Goal: Task Accomplishment & Management: Use online tool/utility

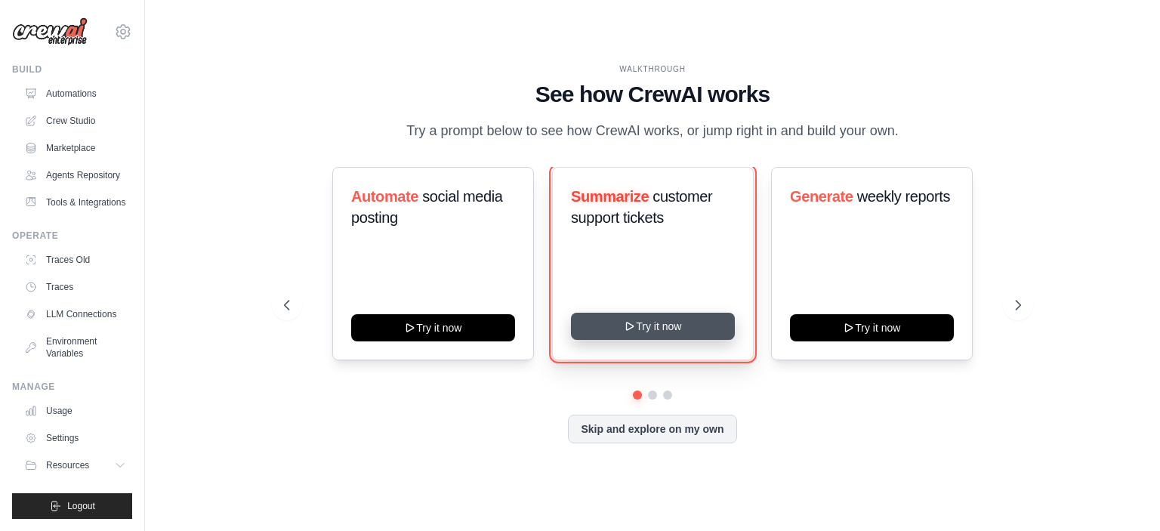
click at [659, 325] on button "Try it now" at bounding box center [653, 326] width 164 height 27
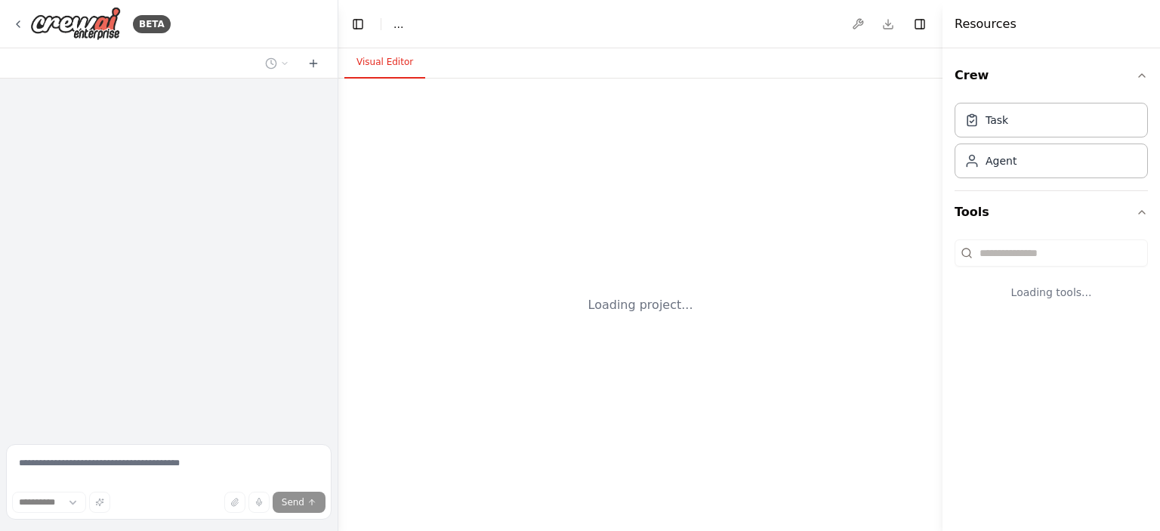
select select "****"
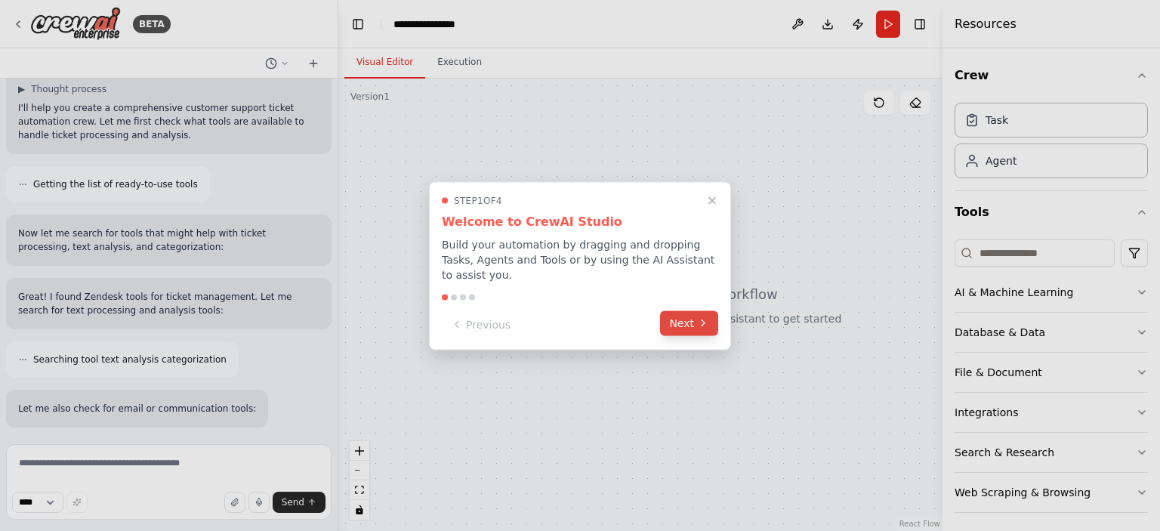
scroll to position [485, 0]
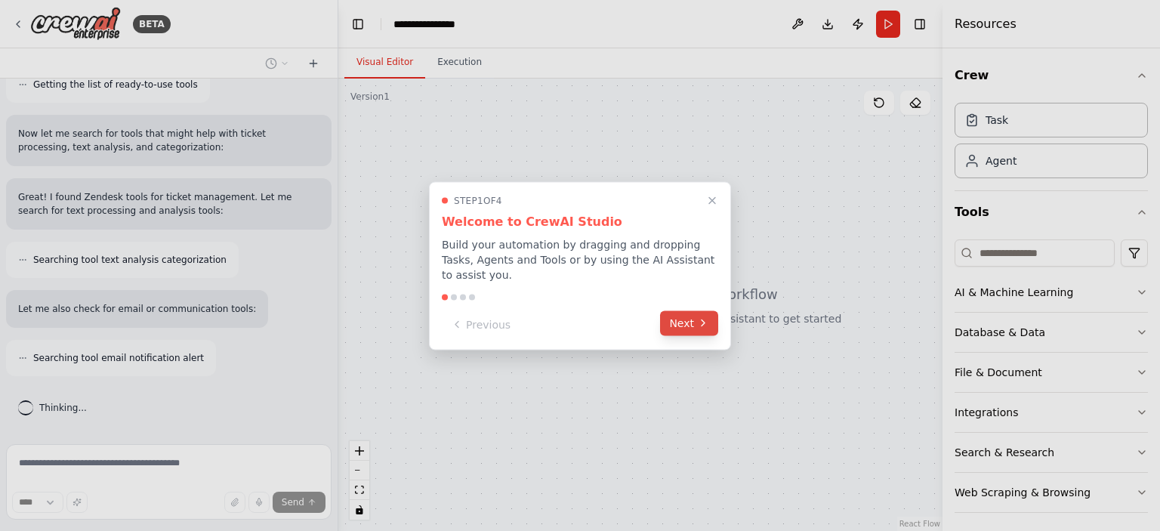
click at [687, 313] on button "Next" at bounding box center [689, 322] width 58 height 25
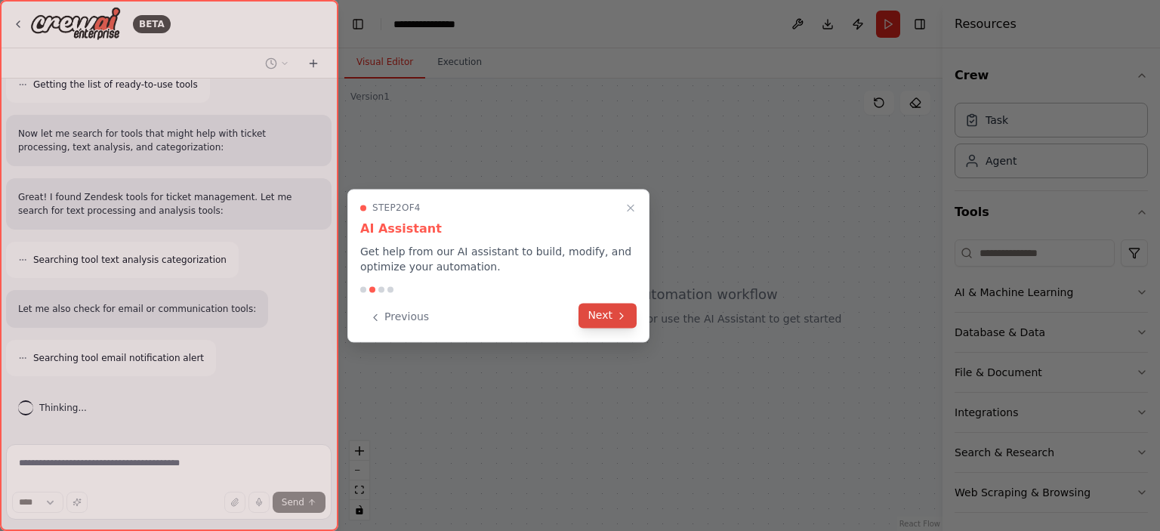
click at [610, 310] on button "Next" at bounding box center [608, 315] width 58 height 25
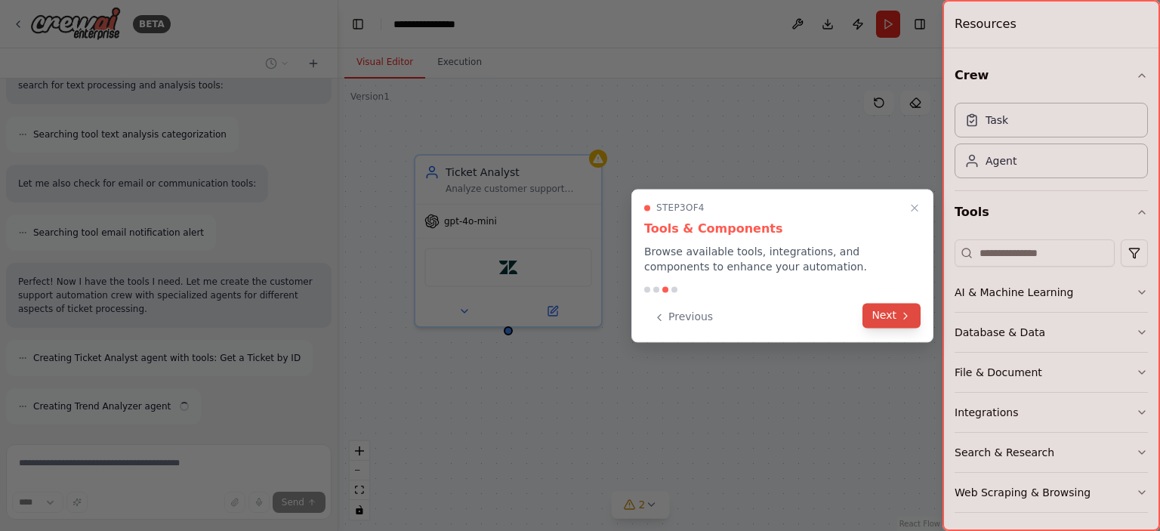
scroll to position [659, 0]
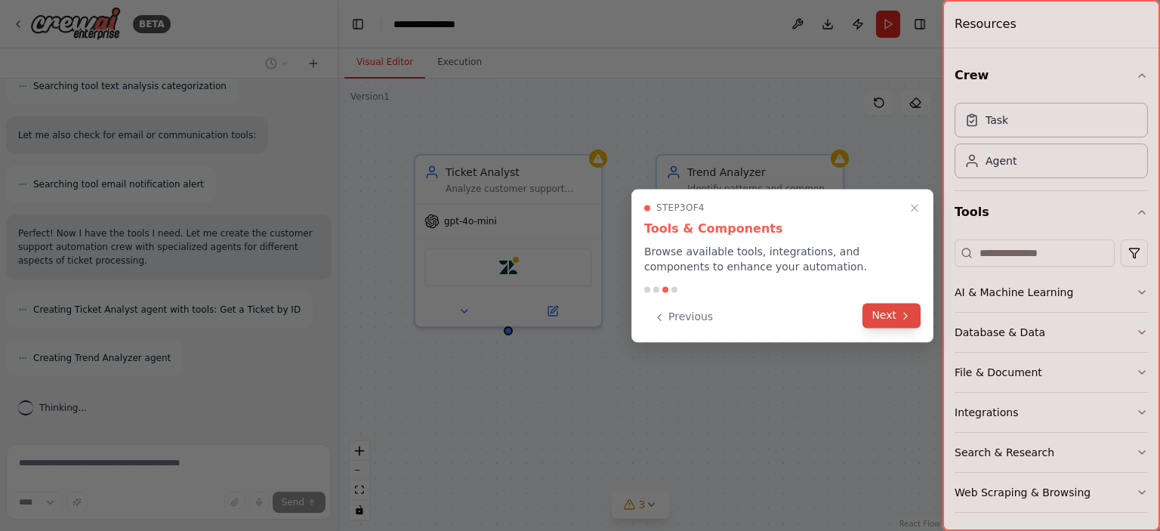
click at [891, 317] on button "Next" at bounding box center [892, 315] width 58 height 25
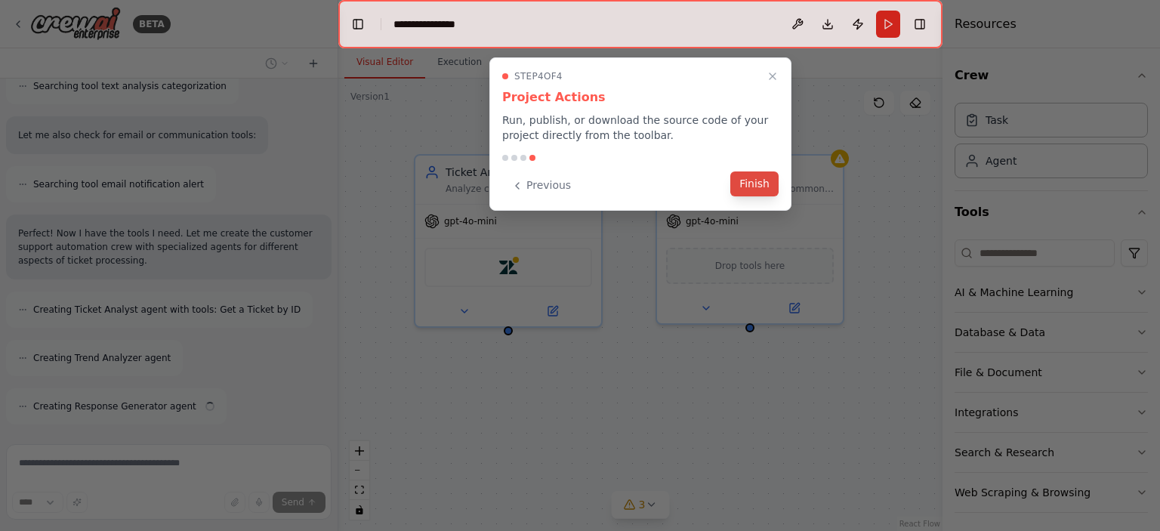
scroll to position [707, 0]
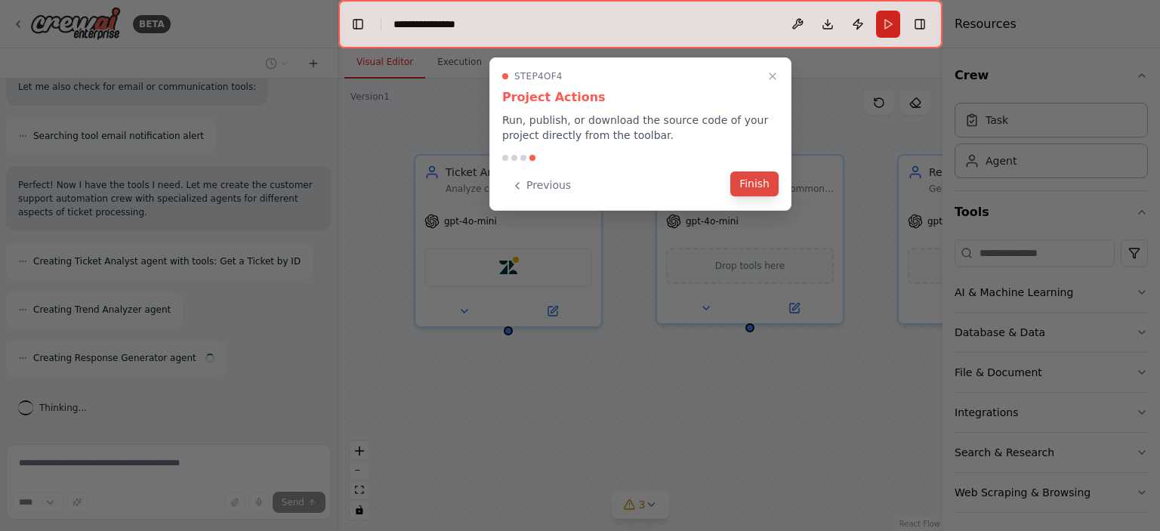
click at [749, 187] on button "Finish" at bounding box center [754, 183] width 48 height 25
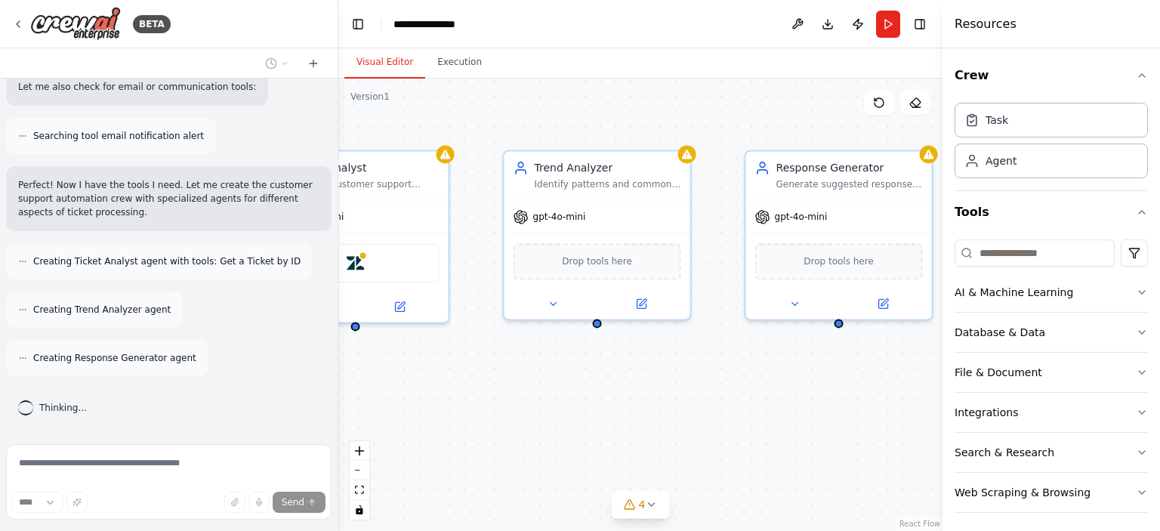
drag, startPoint x: 824, startPoint y: 410, endPoint x: 733, endPoint y: 412, distance: 91.4
click at [733, 412] on div "Ticket Analyst Analyze customer support tickets to categorize them by urgency l…" at bounding box center [640, 305] width 604 height 452
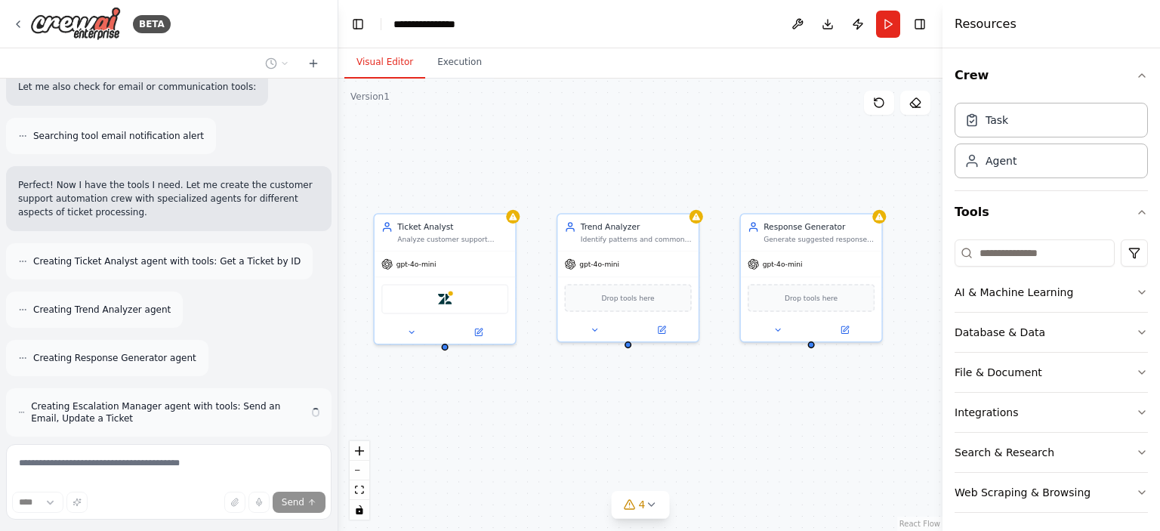
scroll to position [767, 0]
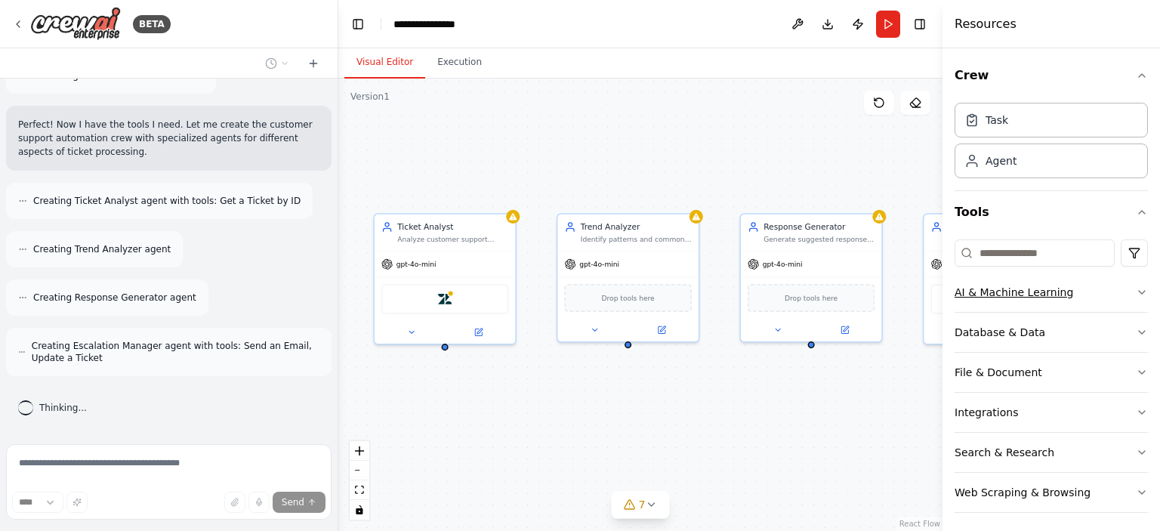
click at [1092, 309] on button "AI & Machine Learning" at bounding box center [1051, 292] width 193 height 39
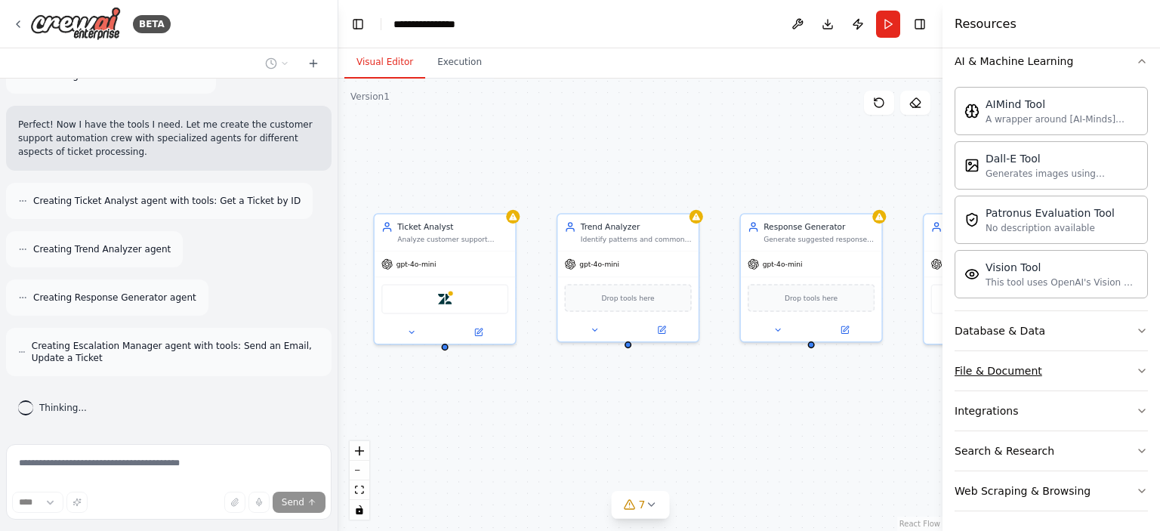
scroll to position [233, 0]
click at [1036, 371] on button "File & Document" at bounding box center [1051, 369] width 193 height 39
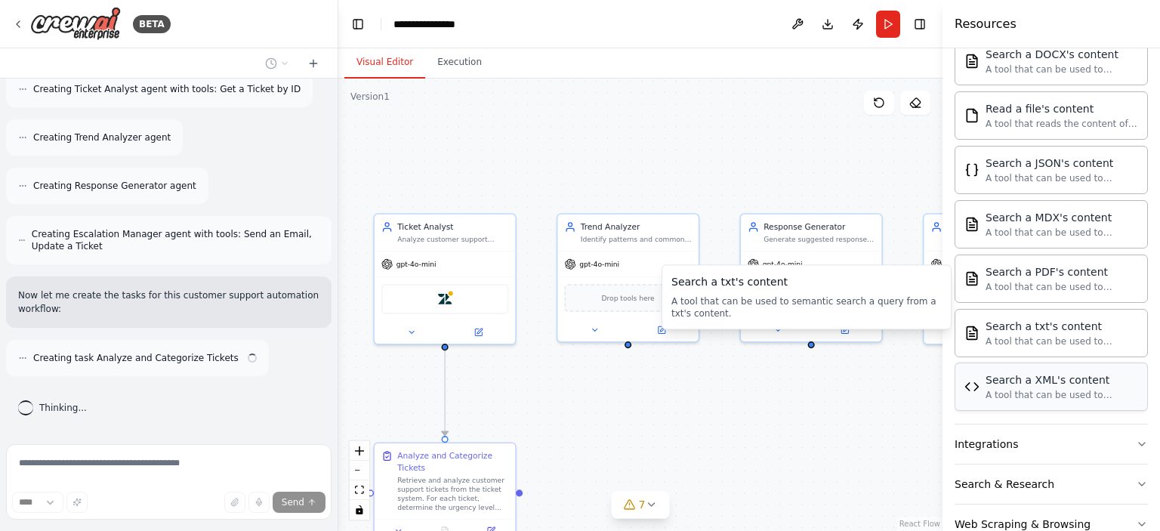
scroll to position [677, 0]
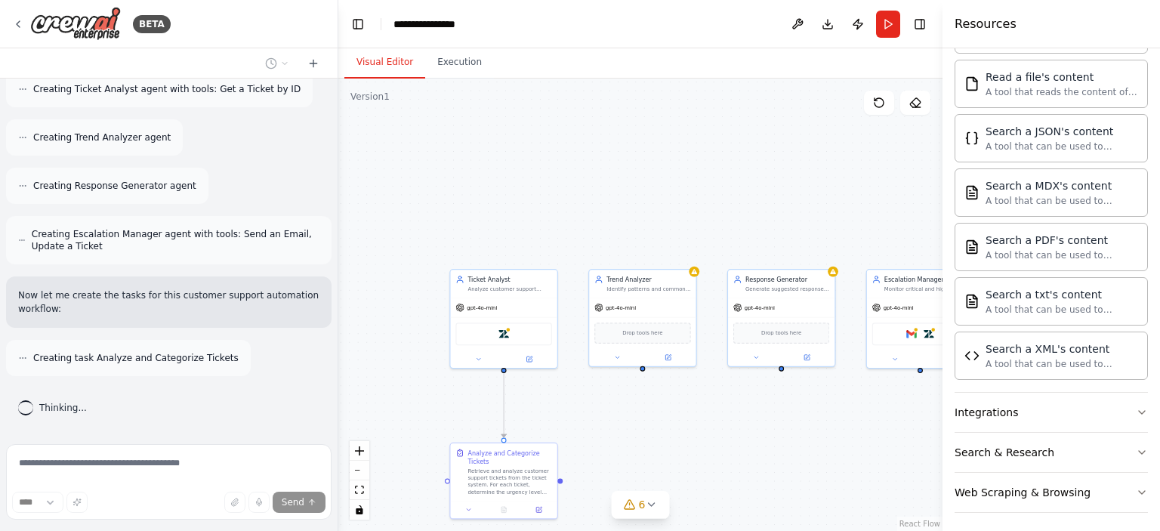
drag, startPoint x: 682, startPoint y: 450, endPoint x: 681, endPoint y: 436, distance: 14.4
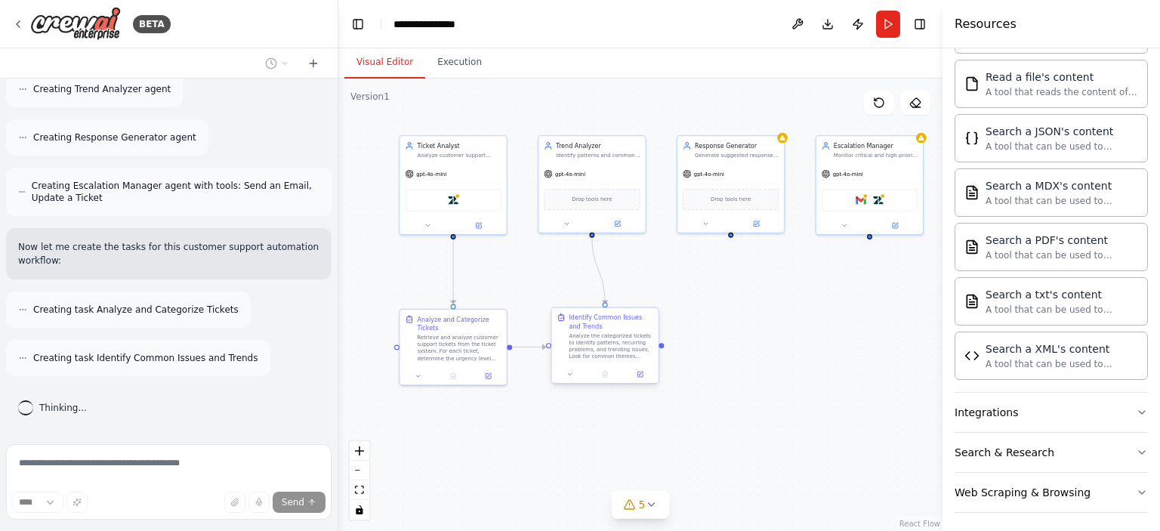
drag, startPoint x: 681, startPoint y: 436, endPoint x: 614, endPoint y: 334, distance: 122.1
click at [614, 334] on div ".deletable-edge-delete-btn { width: 20px; height: 20px; border: 0px solid #ffff…" at bounding box center [640, 305] width 604 height 452
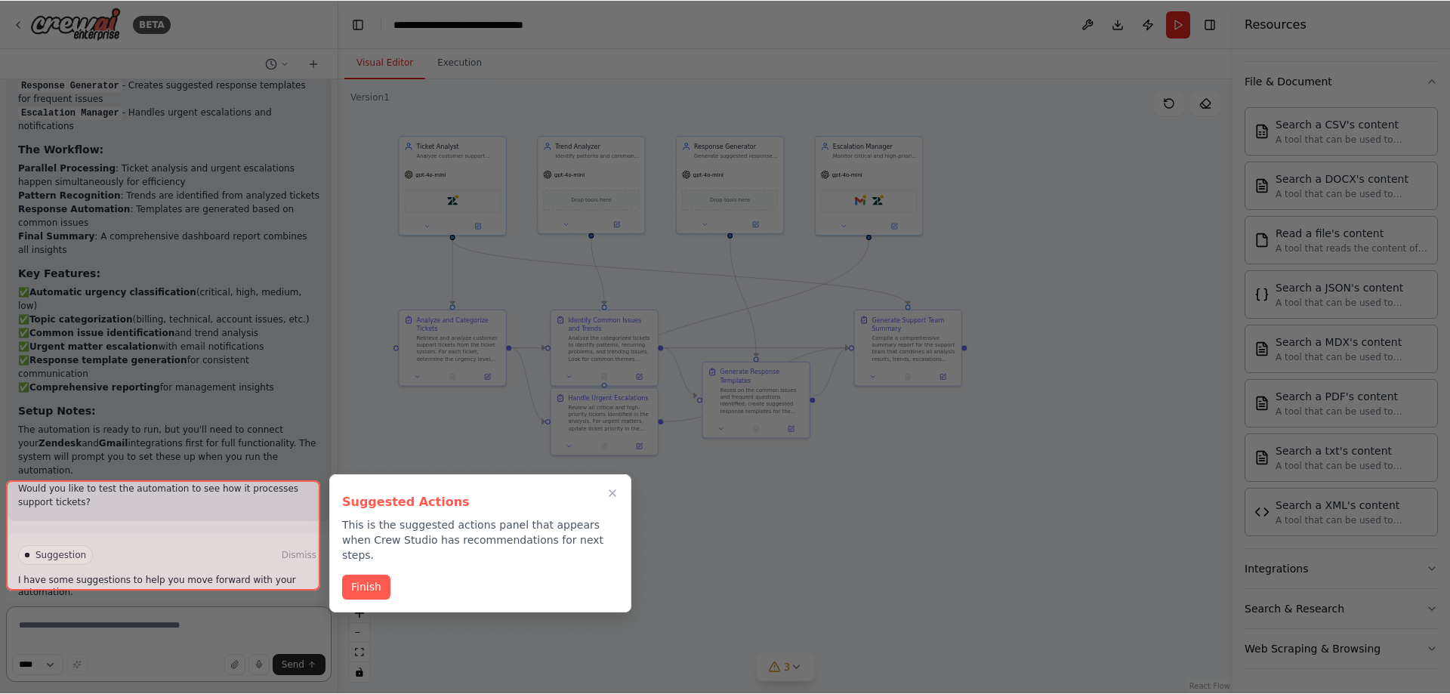
scroll to position [520, 0]
